Goal: Information Seeking & Learning: Learn about a topic

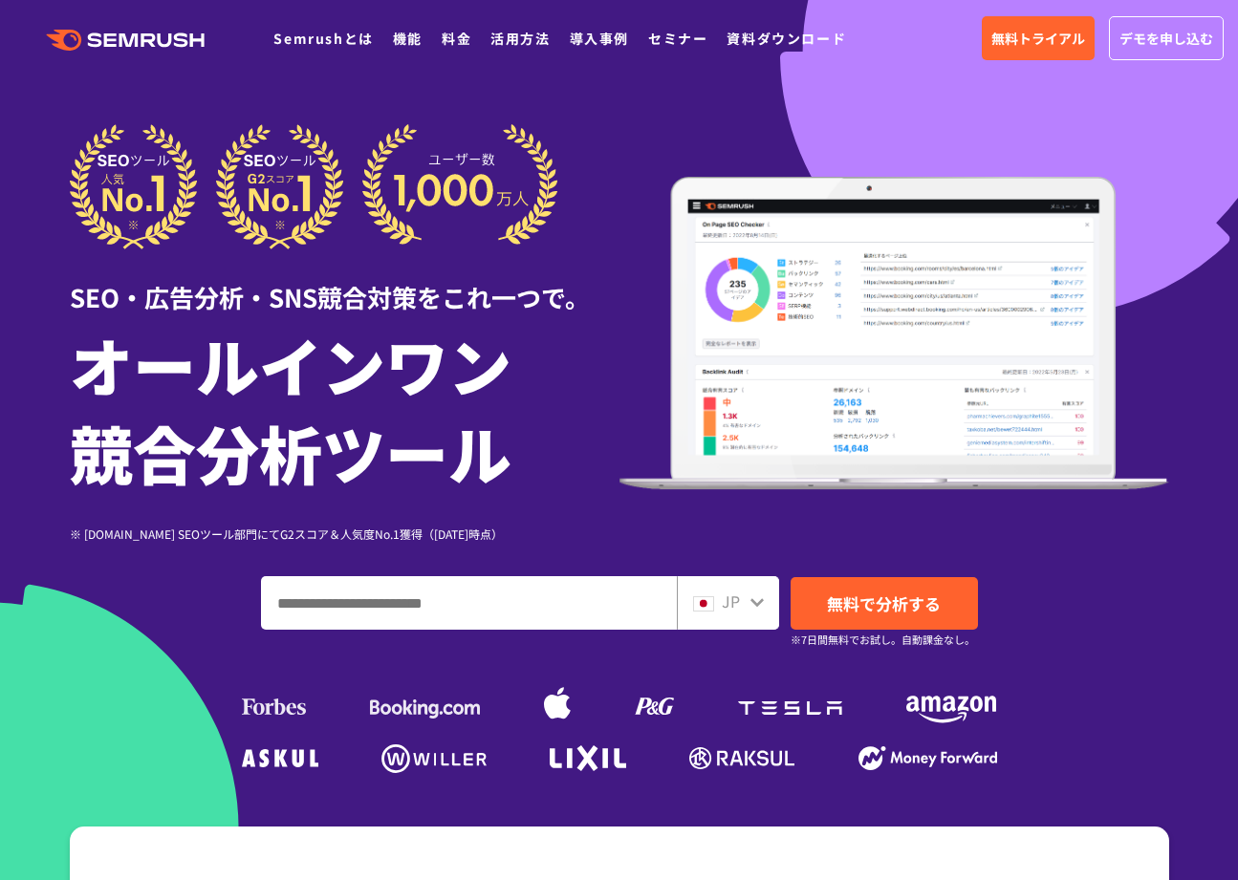
click at [335, 588] on input "ドメイン、キーワードまたはURLを入力してください" at bounding box center [469, 603] width 414 height 52
paste input "**********"
type input "**********"
click at [809, 597] on link "無料で分析する" at bounding box center [883, 603] width 187 height 53
